Goal: Check status: Check status

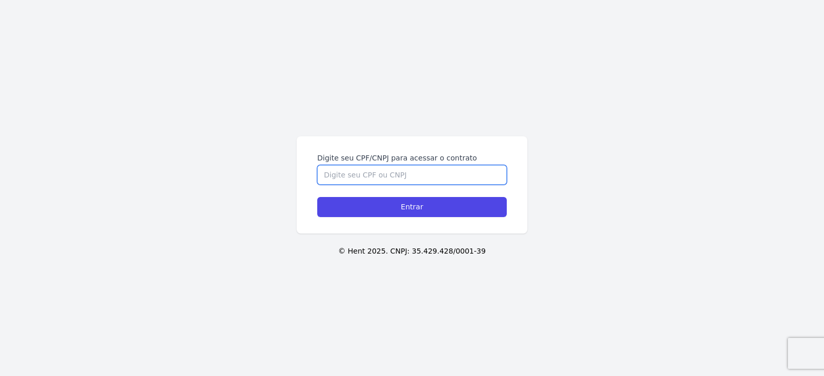
click at [373, 176] on input "Digite seu CPF/CNPJ para acessar o contrato" at bounding box center [411, 175] width 189 height 20
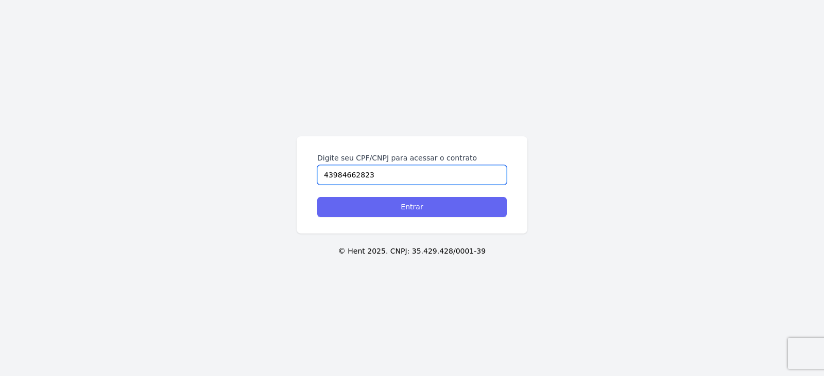
type input "43984662823"
click at [413, 204] on input "Entrar" at bounding box center [411, 207] width 189 height 20
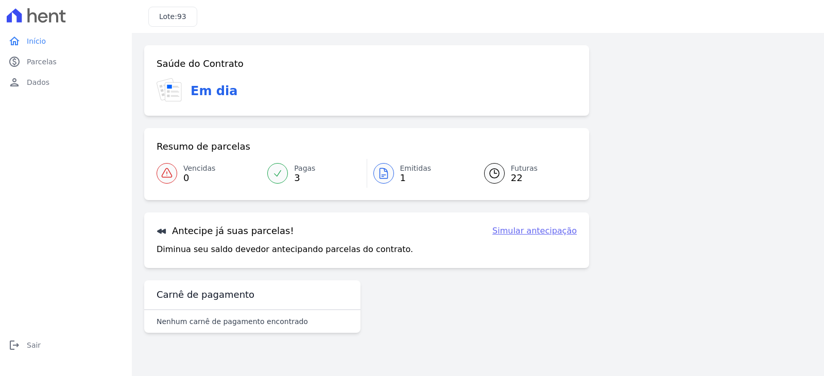
click at [294, 179] on span "3" at bounding box center [304, 178] width 21 height 8
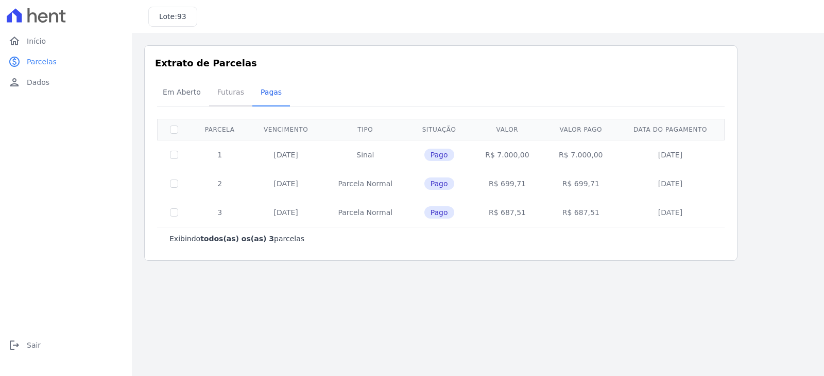
click at [222, 92] on span "Futuras" at bounding box center [230, 92] width 39 height 21
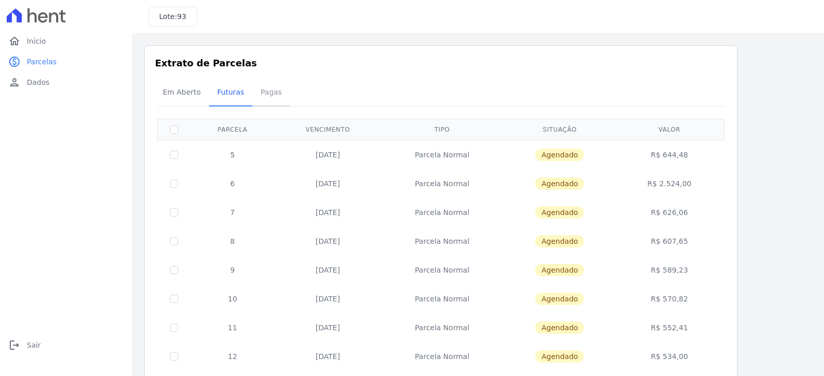
click at [258, 93] on span "Pagas" at bounding box center [270, 92] width 33 height 21
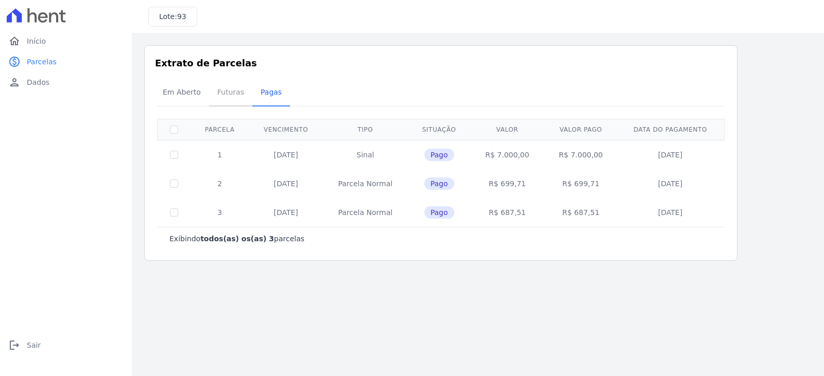
click at [217, 93] on span "Futuras" at bounding box center [230, 92] width 39 height 21
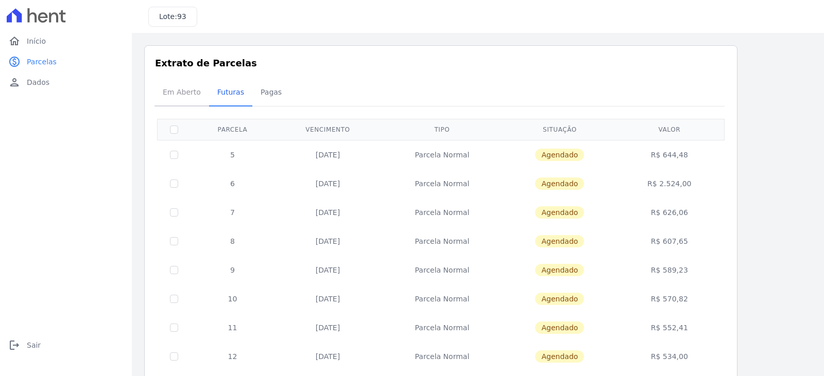
click at [192, 93] on span "Em Aberto" at bounding box center [181, 92] width 50 height 21
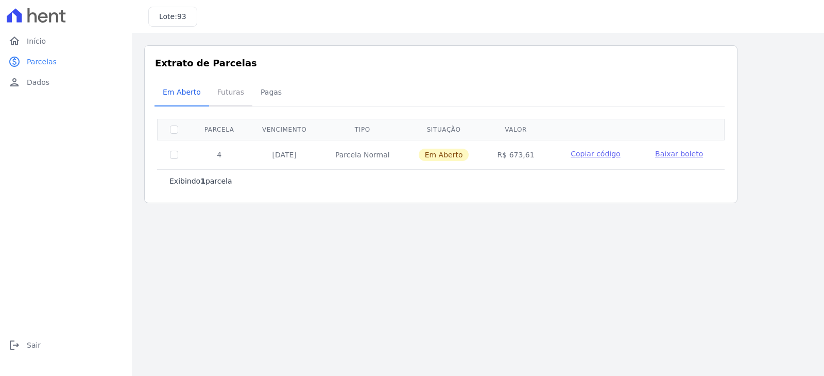
click at [227, 93] on span "Futuras" at bounding box center [230, 92] width 39 height 21
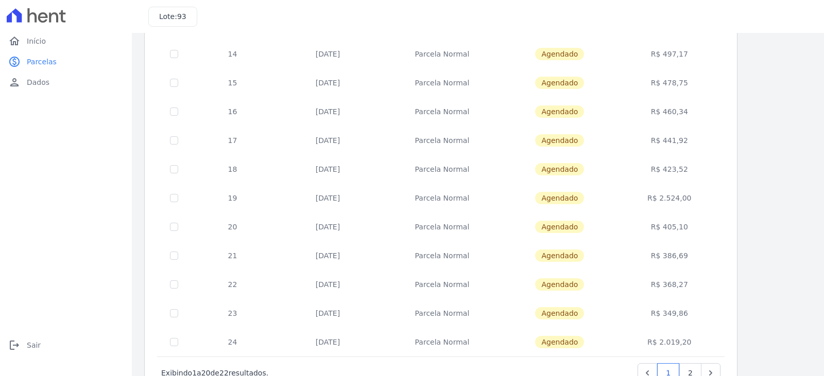
scroll to position [400, 0]
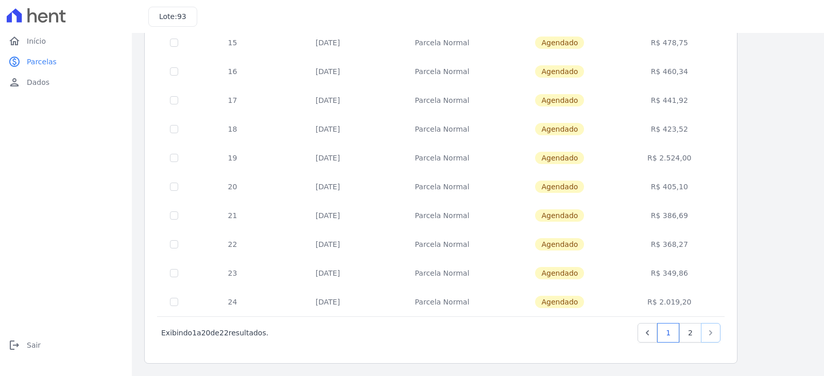
click at [718, 332] on link "Next" at bounding box center [711, 333] width 20 height 20
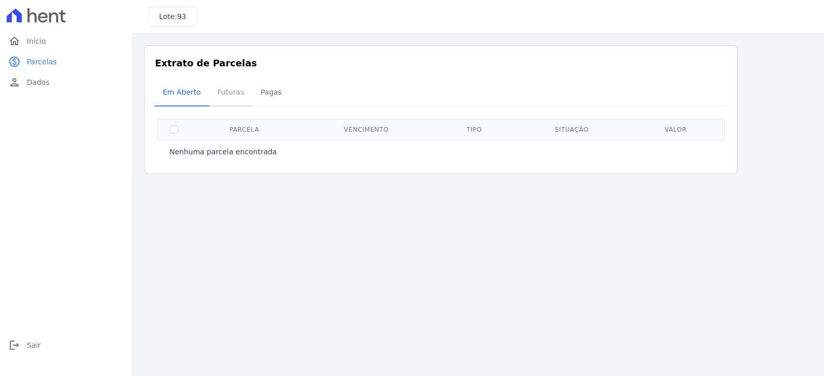
click at [220, 92] on span "Futuras" at bounding box center [230, 92] width 39 height 21
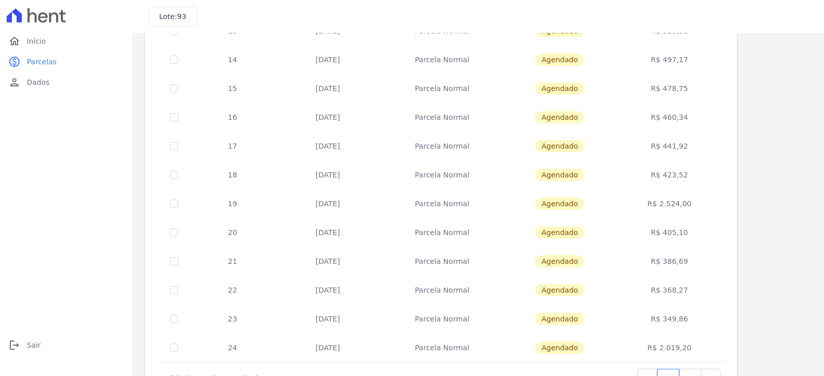
scroll to position [400, 0]
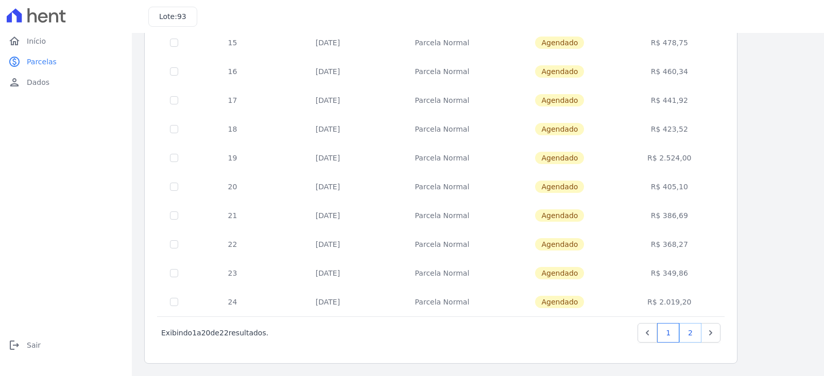
click at [689, 338] on link "2" at bounding box center [690, 333] width 22 height 20
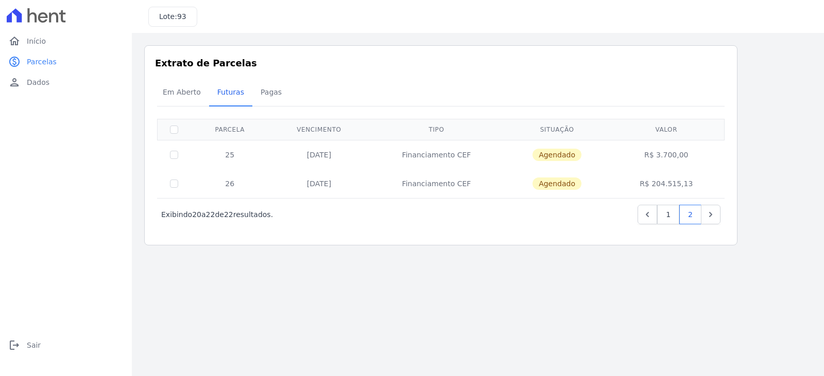
click at [680, 161] on td "R$ 3.700,00" at bounding box center [666, 154] width 112 height 29
click at [674, 213] on link "1" at bounding box center [668, 215] width 22 height 20
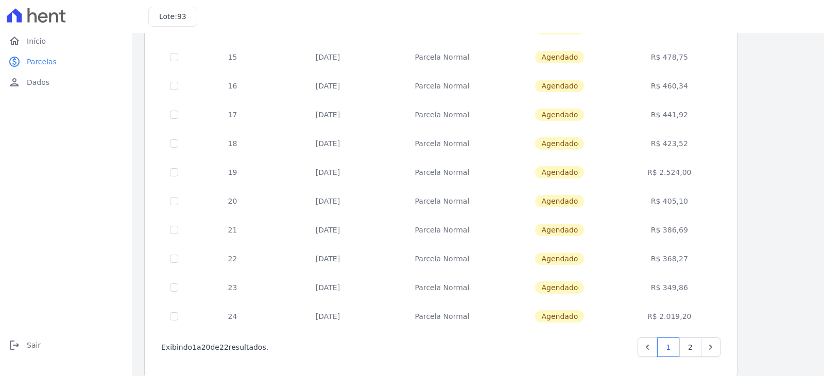
scroll to position [400, 0]
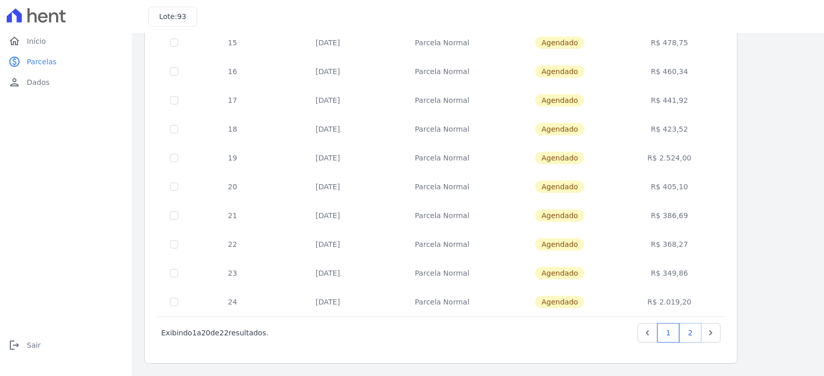
click at [691, 335] on link "2" at bounding box center [690, 333] width 22 height 20
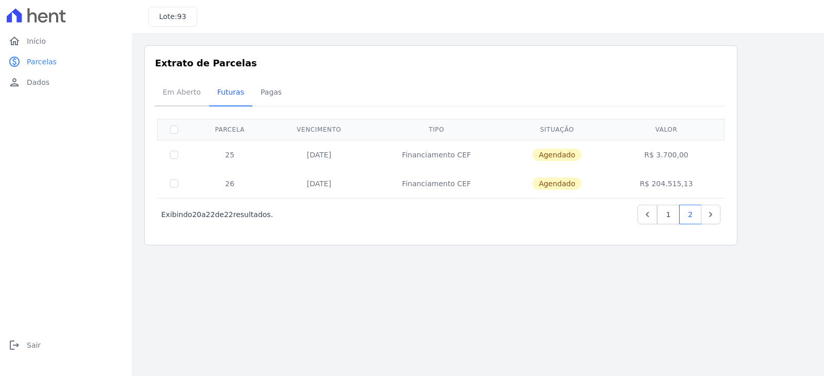
click at [188, 95] on span "Em Aberto" at bounding box center [181, 92] width 50 height 21
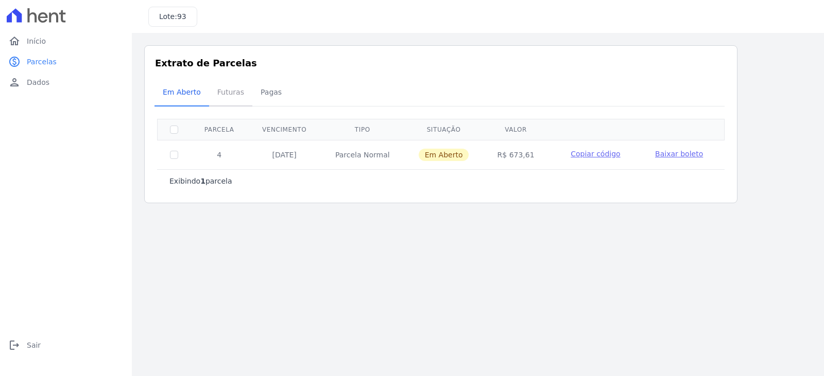
click at [233, 92] on span "Futuras" at bounding box center [230, 92] width 39 height 21
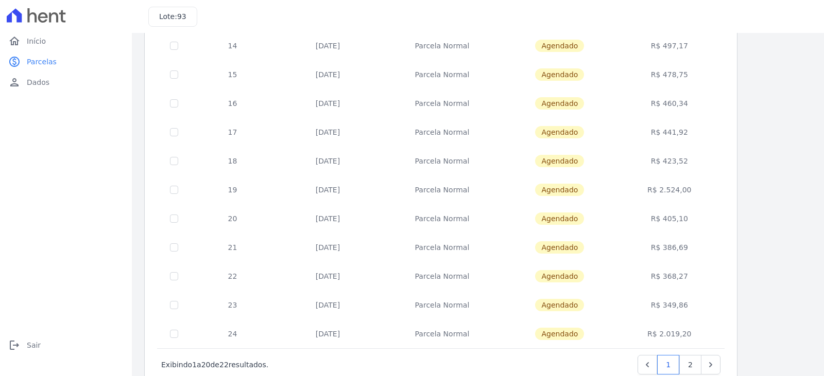
scroll to position [400, 0]
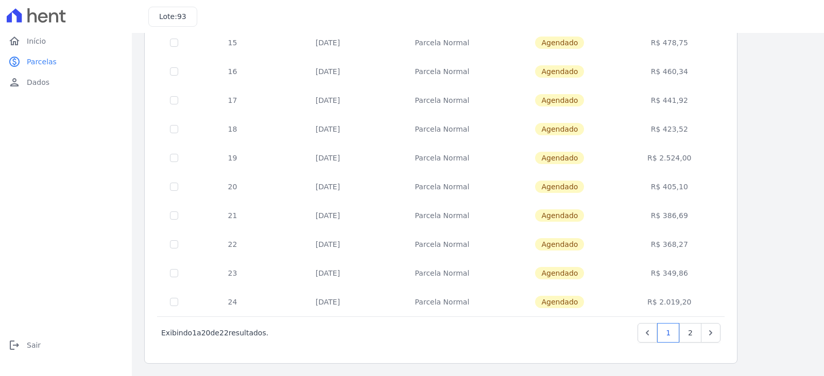
drag, startPoint x: 231, startPoint y: 154, endPoint x: 696, endPoint y: 305, distance: 489.2
click at [696, 305] on tbody "5 [DATE] [GEOGRAPHIC_DATA] [GEOGRAPHIC_DATA] R$ 644,48 6 [DATE] [GEOGRAPHIC_DAT…" at bounding box center [441, 28] width 567 height 577
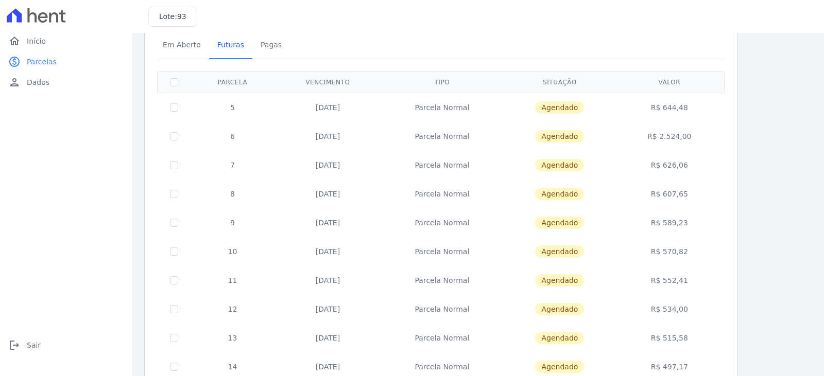
scroll to position [40, 0]
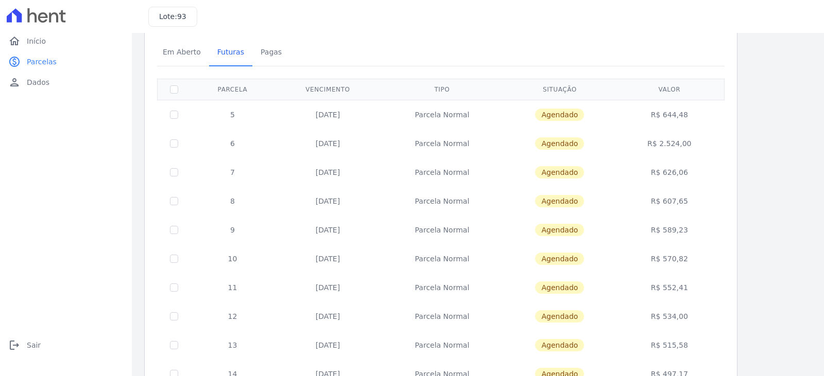
copy tbody "5 [DATE] Parcela Normal Agendado R$ 644,48 6 [DATE] Parcela Normal Agendado R$ …"
click at [426, 60] on div "Em Aberto Futuras [GEOGRAPHIC_DATA]" at bounding box center [440, 52] width 572 height 25
click at [265, 52] on span "Pagas" at bounding box center [270, 52] width 33 height 21
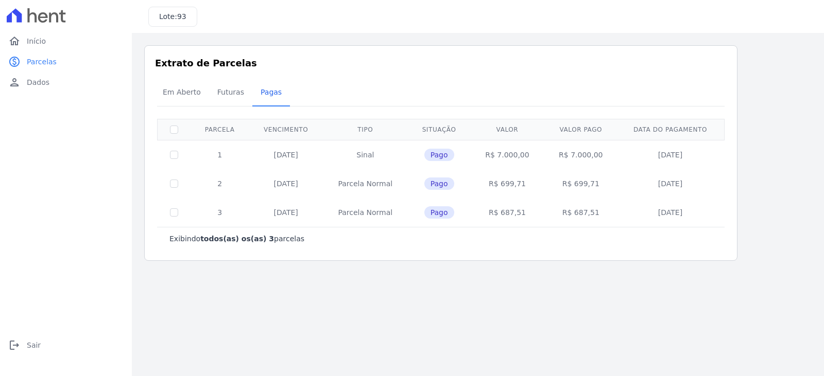
drag, startPoint x: 218, startPoint y: 153, endPoint x: 690, endPoint y: 218, distance: 477.0
click at [690, 218] on tbody "1 [DATE] [GEOGRAPHIC_DATA] Pago R$ 7.000,00 R$ 7.000,00 [DATE] 2 [DATE] [GEOGRA…" at bounding box center [441, 183] width 567 height 87
copy tbody "1 [DATE] Sinal Pago R$ 7.000,00 R$ 7.000,00 [DATE] 2 [DATE] [GEOGRAPHIC_DATA]$ …"
click at [268, 184] on td "[DATE]" at bounding box center [286, 183] width 74 height 29
drag, startPoint x: 211, startPoint y: 149, endPoint x: 688, endPoint y: 210, distance: 481.1
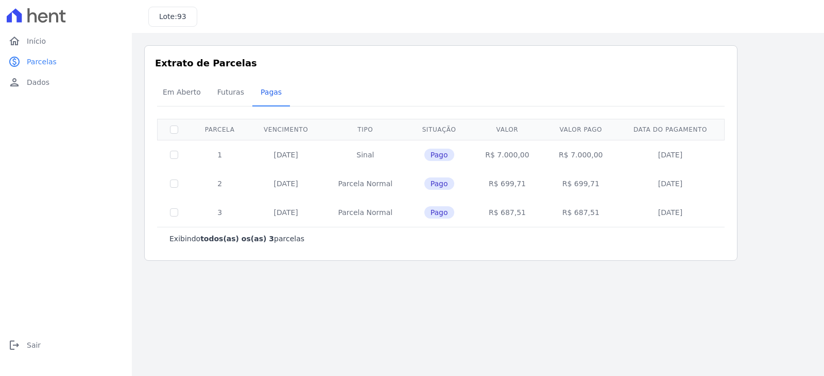
click at [688, 210] on tbody "1 [DATE] [GEOGRAPHIC_DATA] Pago R$ 7.000,00 R$ 7.000,00 [DATE] 2 [DATE] [GEOGRA…" at bounding box center [441, 183] width 567 height 87
copy tbody "1 [DATE] Sinal Pago R$ 7.000,00 R$ 7.000,00 [DATE] 2 [DATE] [GEOGRAPHIC_DATA]$ …"
click at [218, 89] on span "Futuras" at bounding box center [230, 92] width 39 height 21
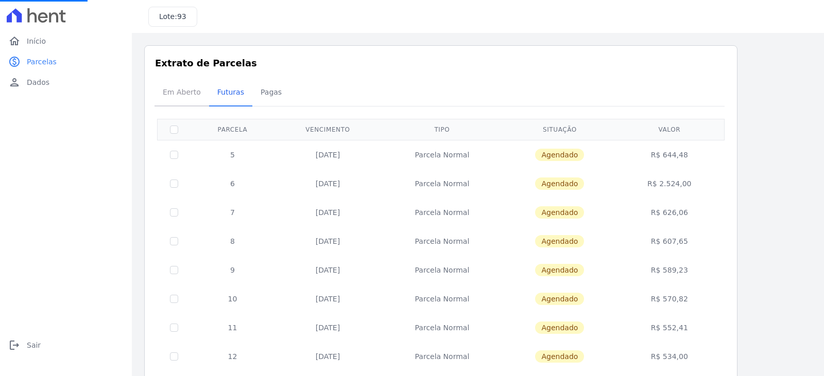
click at [184, 96] on span "Em Aberto" at bounding box center [181, 92] width 50 height 21
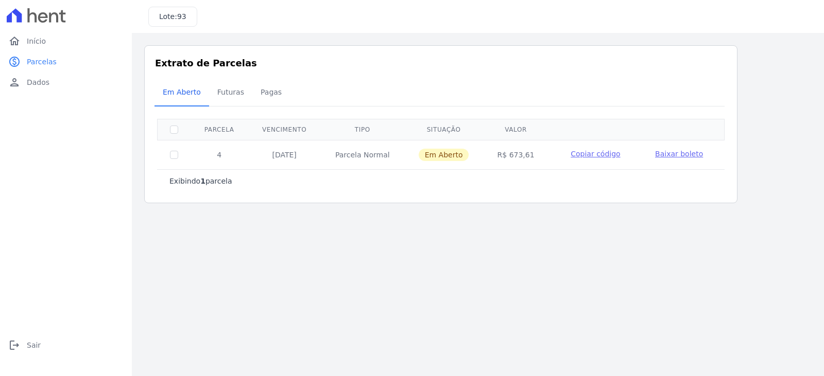
drag, startPoint x: 217, startPoint y: 155, endPoint x: 531, endPoint y: 157, distance: 313.5
click at [531, 157] on tr "4 [DATE] [GEOGRAPHIC_DATA] Em [GEOGRAPHIC_DATA] R$ 673,61 Copiar código [GEOGRA…" at bounding box center [441, 154] width 567 height 29
copy tr "4 [DATE] Parcela Normal Em Aberto R$ 673,61"
click at [219, 91] on span "Futuras" at bounding box center [230, 92] width 39 height 21
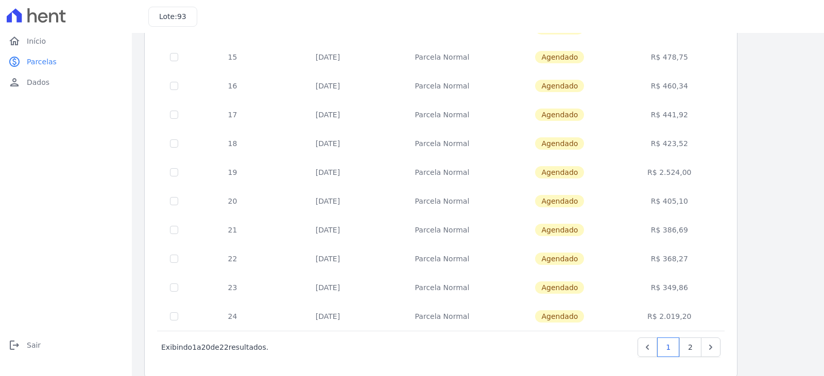
scroll to position [400, 0]
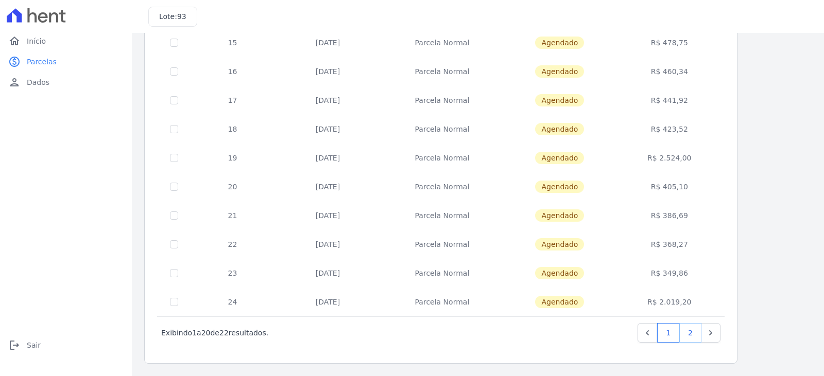
click at [689, 333] on link "2" at bounding box center [690, 333] width 22 height 20
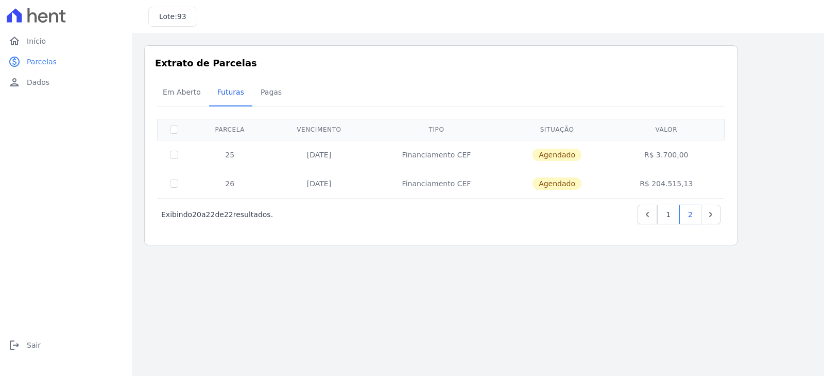
drag, startPoint x: 225, startPoint y: 153, endPoint x: 693, endPoint y: 153, distance: 467.9
click at [693, 153] on tr "25 [DATE] Financiamento CEF [GEOGRAPHIC_DATA] R$ 3.700,00" at bounding box center [441, 154] width 567 height 29
copy tr "25 [DATE] Financiamento CEF Agendado R$ 3.700,00"
click at [268, 95] on span "Pagas" at bounding box center [270, 92] width 33 height 21
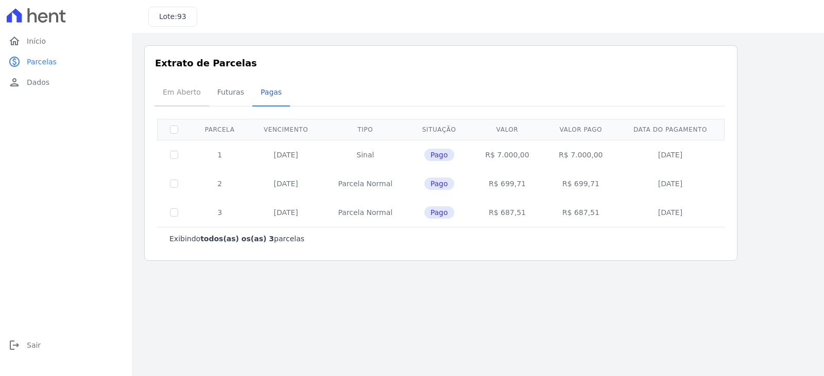
click at [169, 98] on span "Em Aberto" at bounding box center [181, 92] width 50 height 21
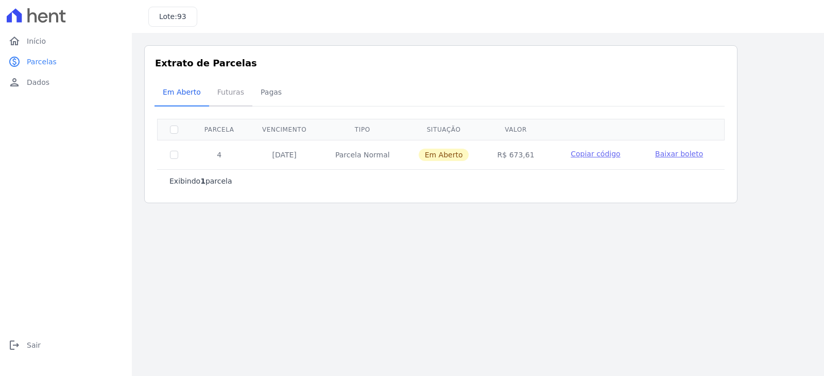
click at [229, 97] on span "Futuras" at bounding box center [230, 92] width 39 height 21
